Goal: Transaction & Acquisition: Obtain resource

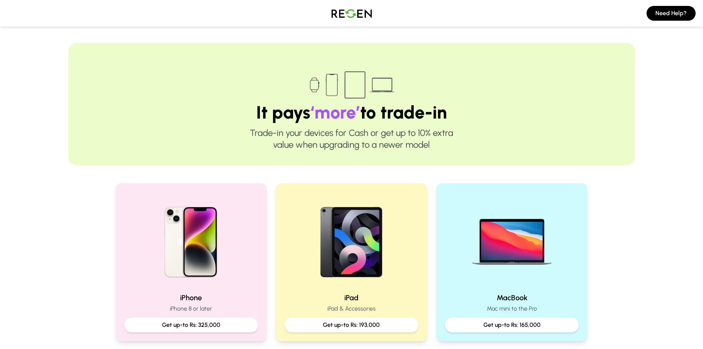
scroll to position [111, 0]
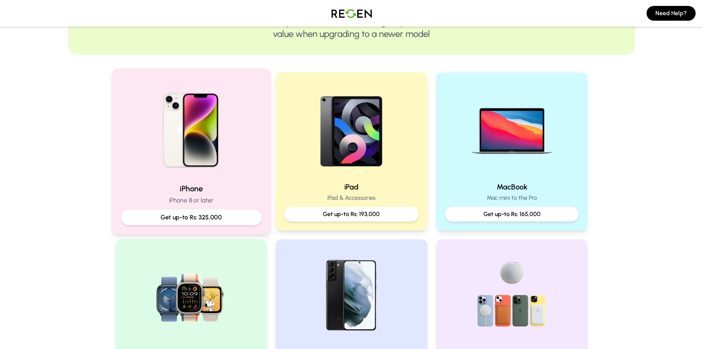
click at [201, 137] on img at bounding box center [190, 127] width 99 height 99
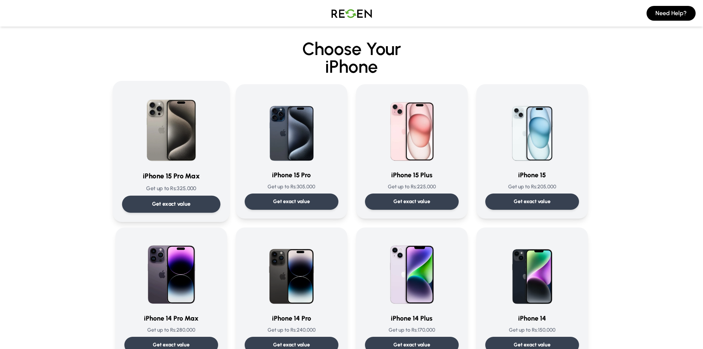
click at [171, 141] on img at bounding box center [171, 127] width 75 height 75
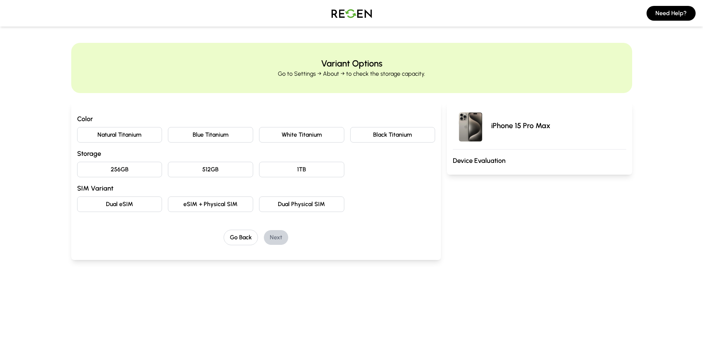
click at [117, 136] on button "Natural Titanium" at bounding box center [119, 135] width 85 height 16
click at [130, 166] on button "256GB" at bounding box center [119, 170] width 85 height 16
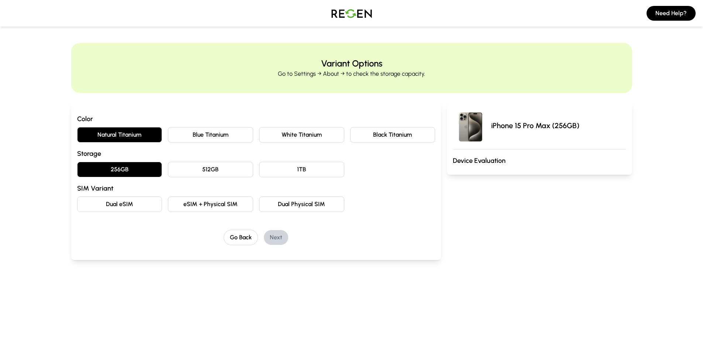
click at [205, 201] on button "eSIM + Physical SIM" at bounding box center [210, 204] width 85 height 16
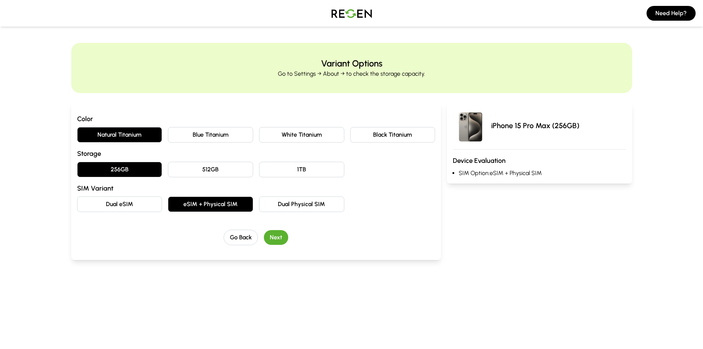
click at [282, 240] on button "Next" at bounding box center [276, 237] width 24 height 15
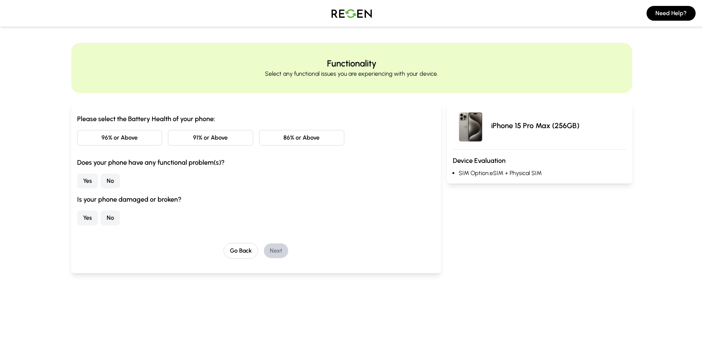
click at [286, 134] on button "86% or Above" at bounding box center [301, 138] width 85 height 16
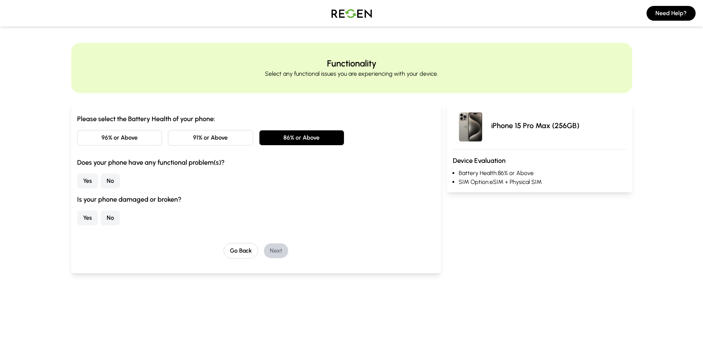
click at [318, 137] on button "86% or Above" at bounding box center [301, 138] width 85 height 16
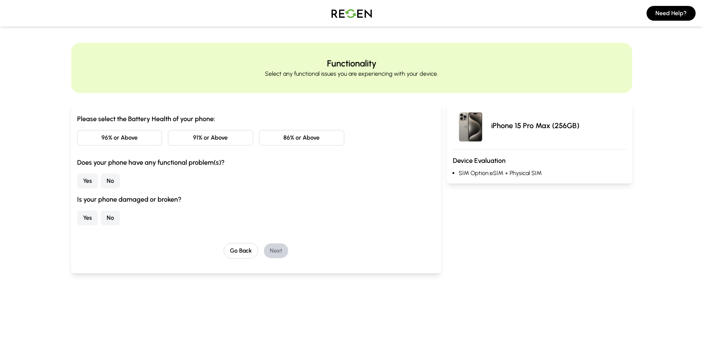
click at [313, 138] on button "86% or Above" at bounding box center [301, 138] width 85 height 16
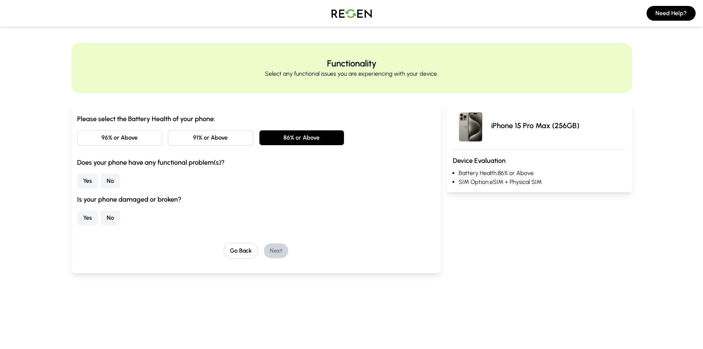
click at [110, 182] on button "No" at bounding box center [110, 181] width 19 height 15
click at [115, 214] on button "No" at bounding box center [110, 217] width 19 height 15
click at [278, 254] on button "Next" at bounding box center [276, 250] width 24 height 15
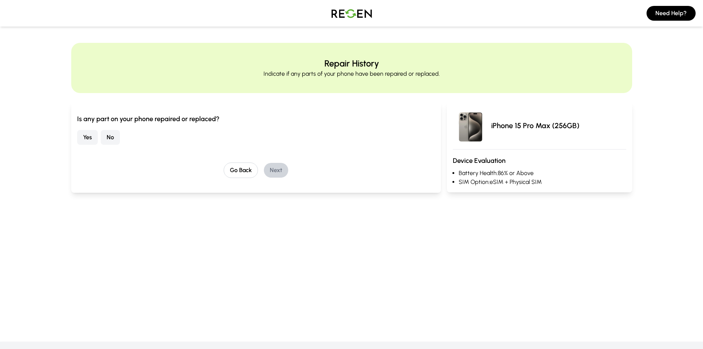
click at [113, 141] on button "No" at bounding box center [110, 137] width 19 height 15
click at [288, 167] on button "Next" at bounding box center [276, 170] width 24 height 15
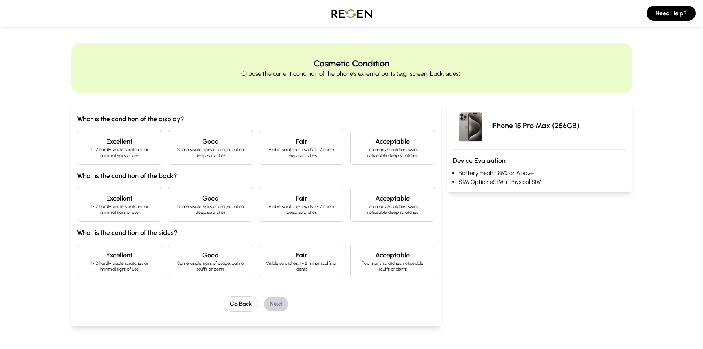
click at [373, 144] on h4 "Acceptable" at bounding box center [393, 141] width 73 height 10
click at [378, 149] on p "Too many scratches, swirls, noticeable deep scratches" at bounding box center [393, 153] width 73 height 12
click at [121, 155] on p "1 - 2 hardly visible scratches or minimal signs of use" at bounding box center [119, 153] width 73 height 12
click at [127, 209] on p "1 - 2 hardly visible scratches or minimal signs of use" at bounding box center [119, 209] width 73 height 12
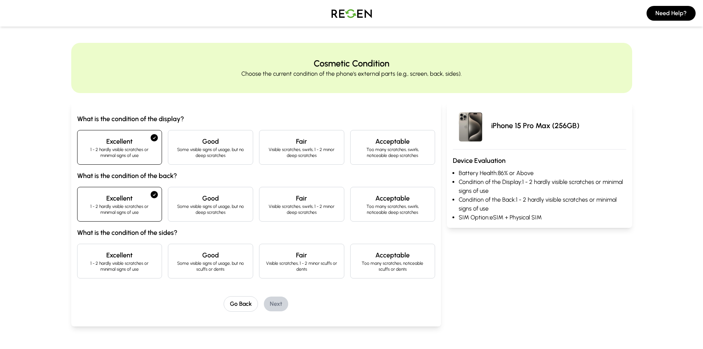
click at [127, 244] on div "Excellent 1 - 2 hardly visible scratches or minimal signs of use" at bounding box center [119, 261] width 85 height 35
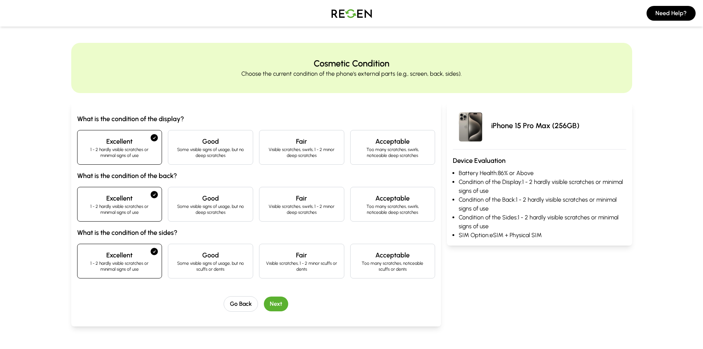
click at [274, 301] on button "Next" at bounding box center [276, 303] width 24 height 15
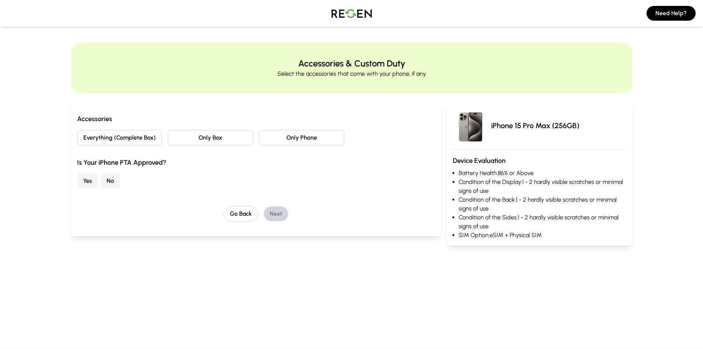
click at [143, 137] on button "Everything (Complete Box)" at bounding box center [119, 138] width 85 height 16
click at [87, 178] on button "Yes" at bounding box center [87, 181] width 21 height 15
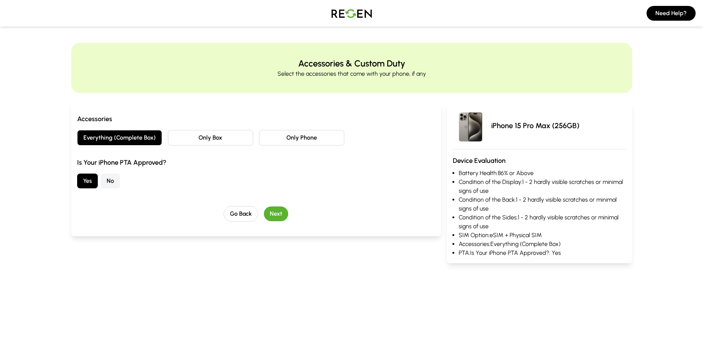
click at [276, 214] on button "Next" at bounding box center [276, 213] width 24 height 15
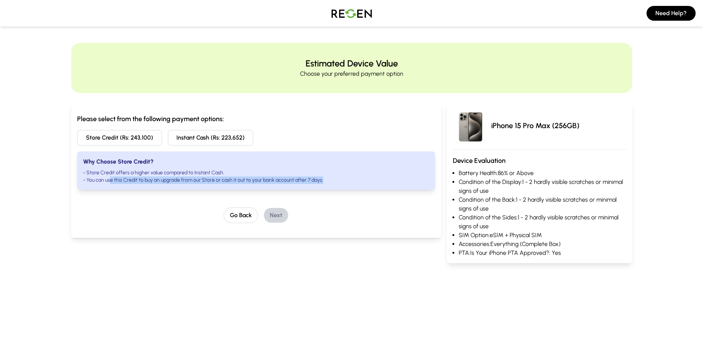
drag, startPoint x: 112, startPoint y: 179, endPoint x: 334, endPoint y: 184, distance: 222.3
click at [334, 184] on li "- You can use this Credit to buy an upgrade from our Store or cash it out to yo…" at bounding box center [256, 179] width 347 height 7
click at [334, 171] on li "- Store Credit offers a higher value compared to Instant Cash." at bounding box center [256, 172] width 347 height 7
